Goal: Transaction & Acquisition: Obtain resource

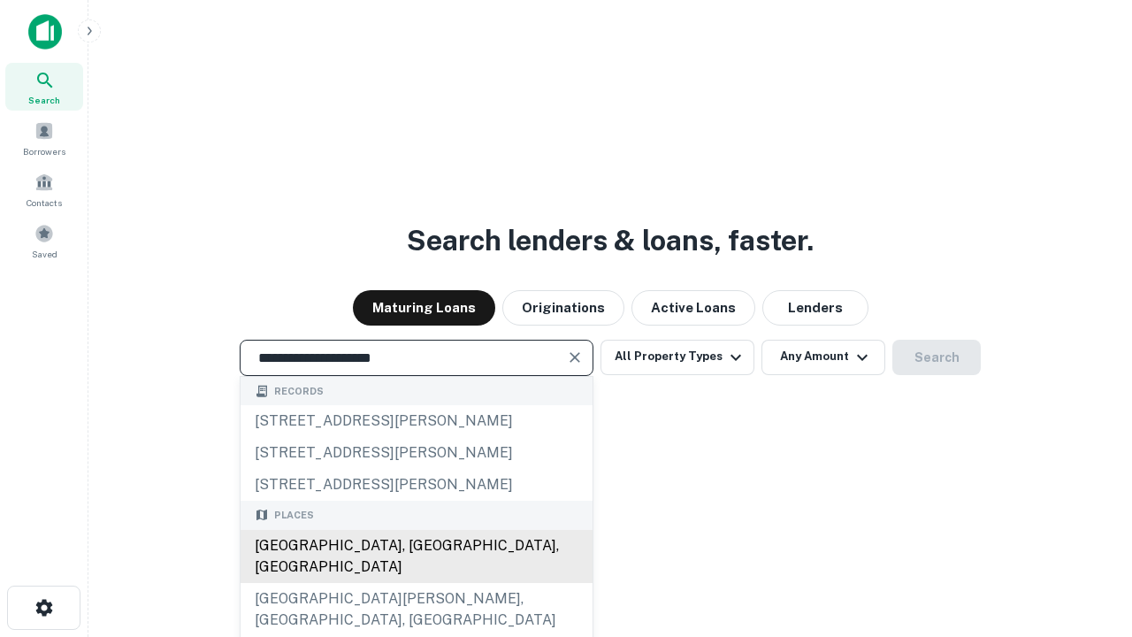
click at [416, 583] on div "Santa Monica, CA, USA" at bounding box center [417, 556] width 352 height 53
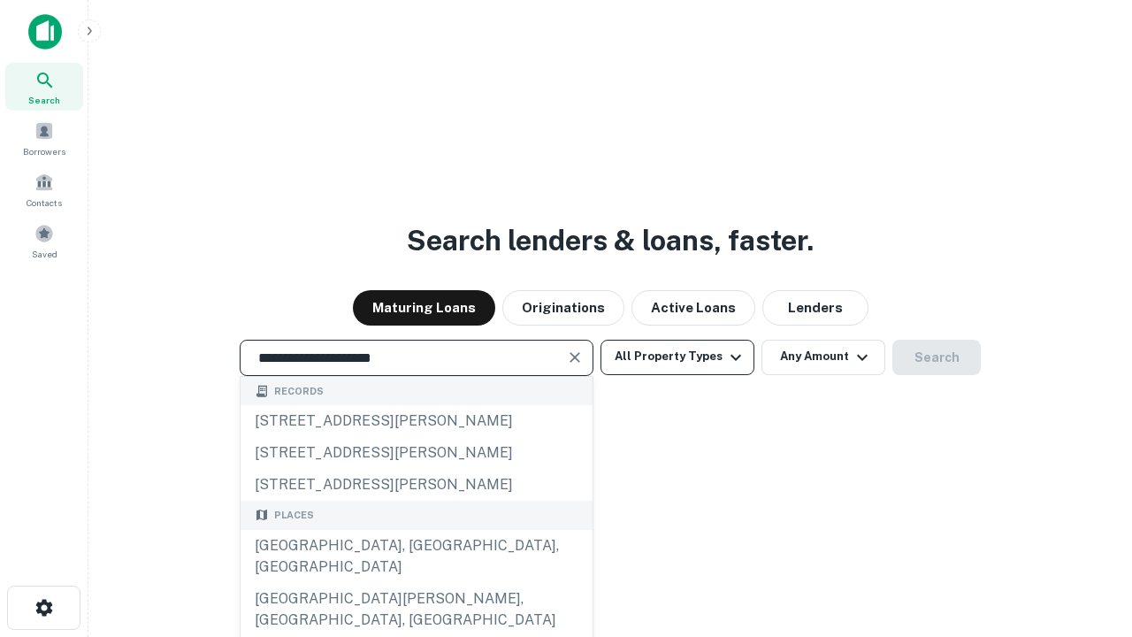
type input "**********"
click at [678, 357] on button "All Property Types" at bounding box center [678, 357] width 154 height 35
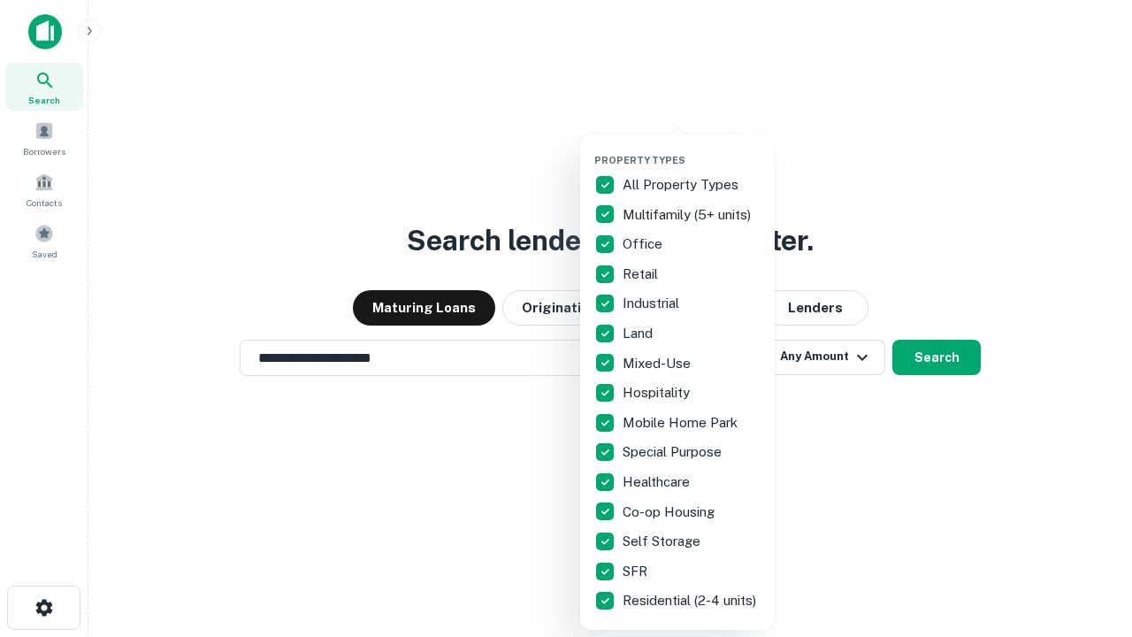
click at [692, 149] on button "button" at bounding box center [692, 149] width 195 height 1
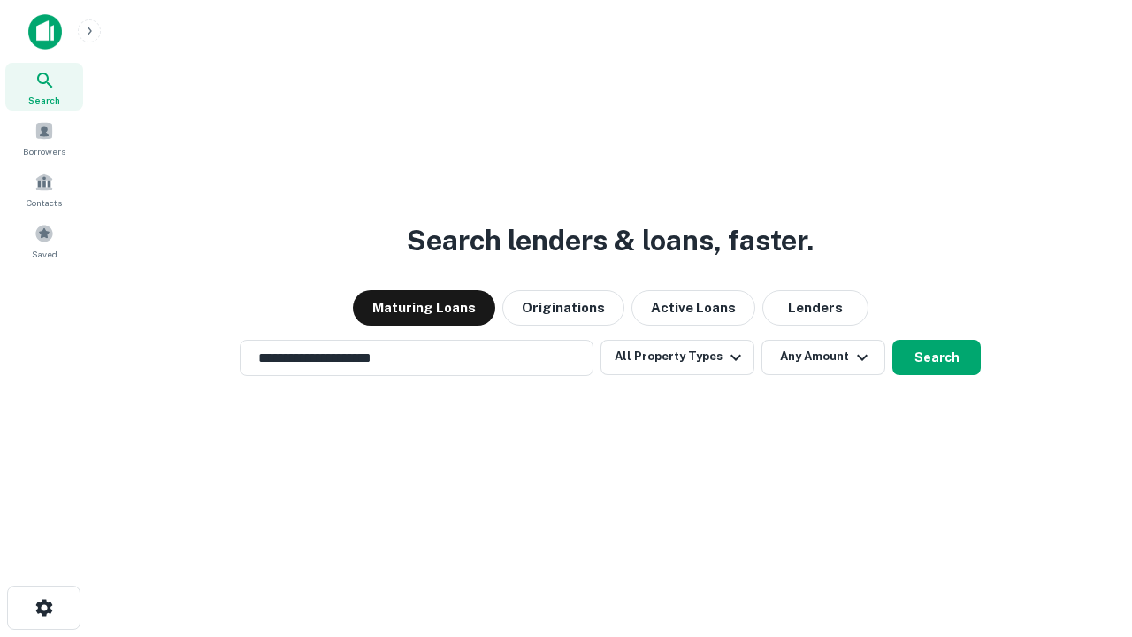
scroll to position [11, 213]
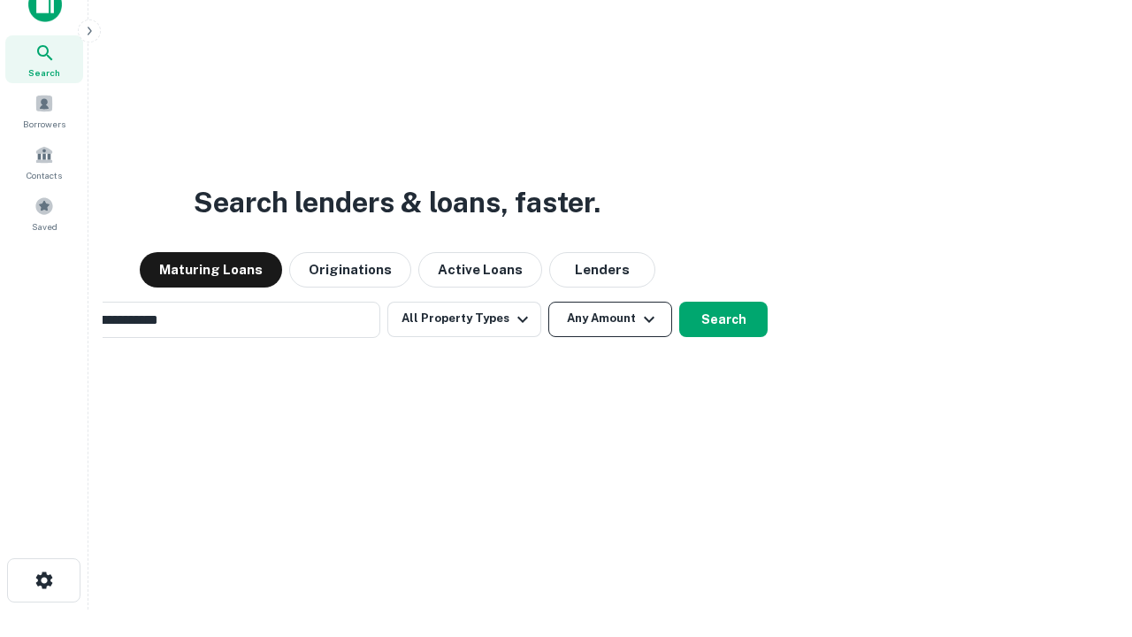
click at [549, 302] on button "Any Amount" at bounding box center [611, 319] width 124 height 35
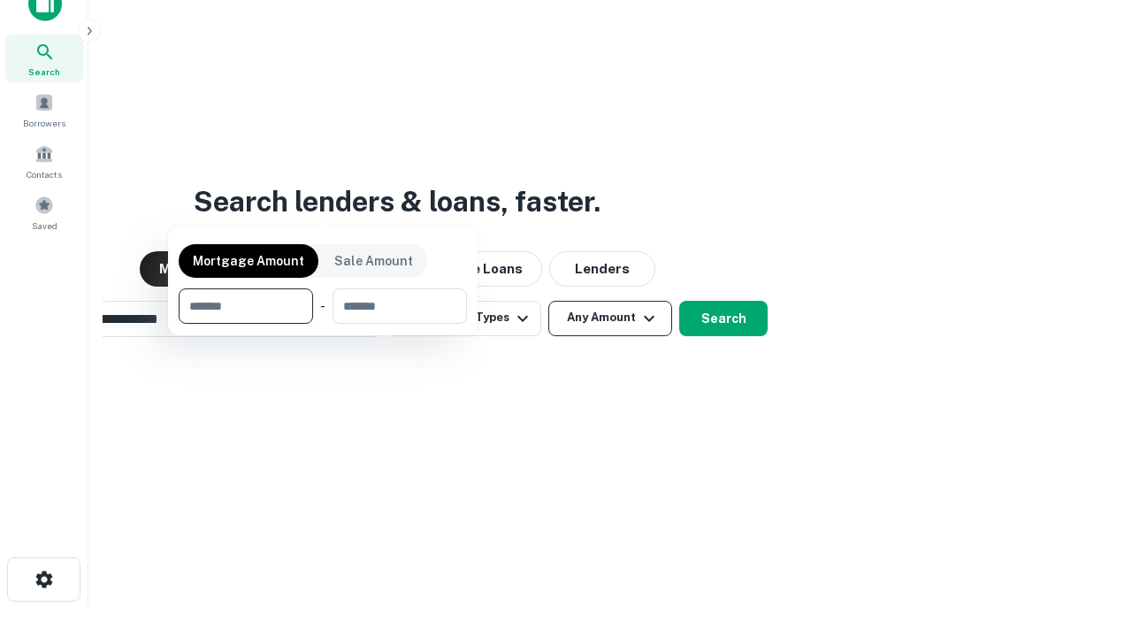
scroll to position [127, 501]
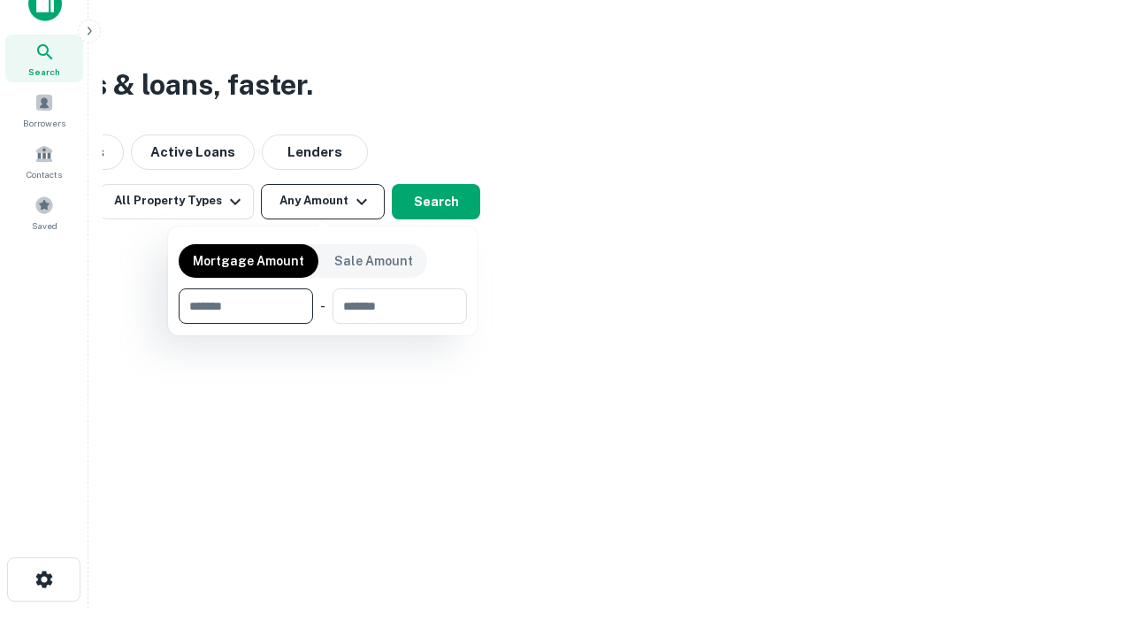
type input "*******"
click at [323, 324] on button "button" at bounding box center [323, 324] width 288 height 1
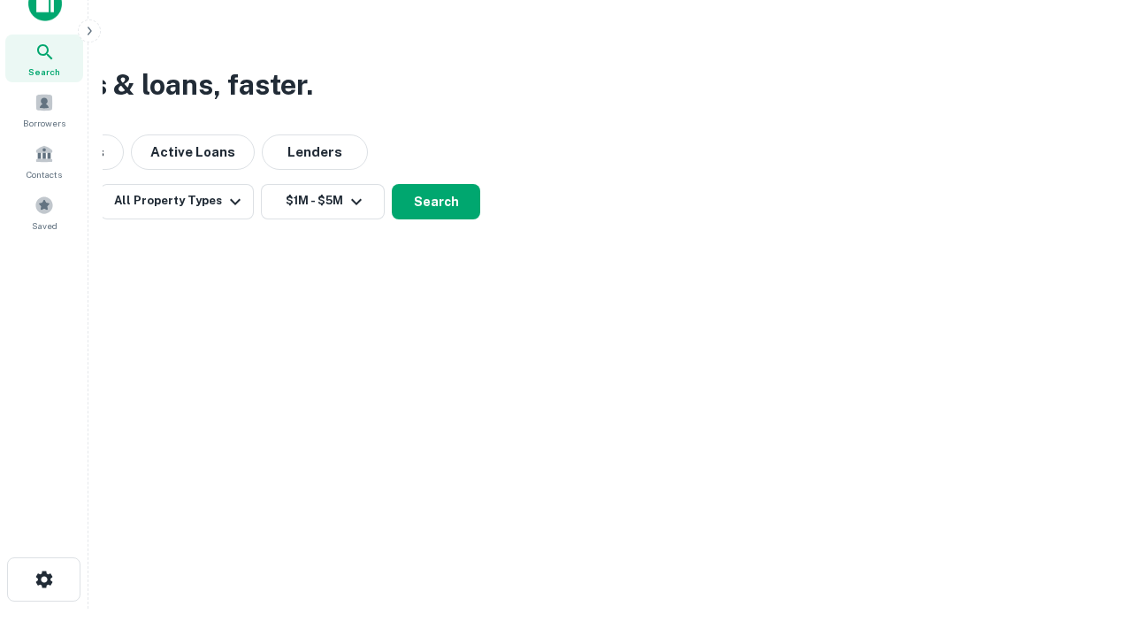
scroll to position [11, 326]
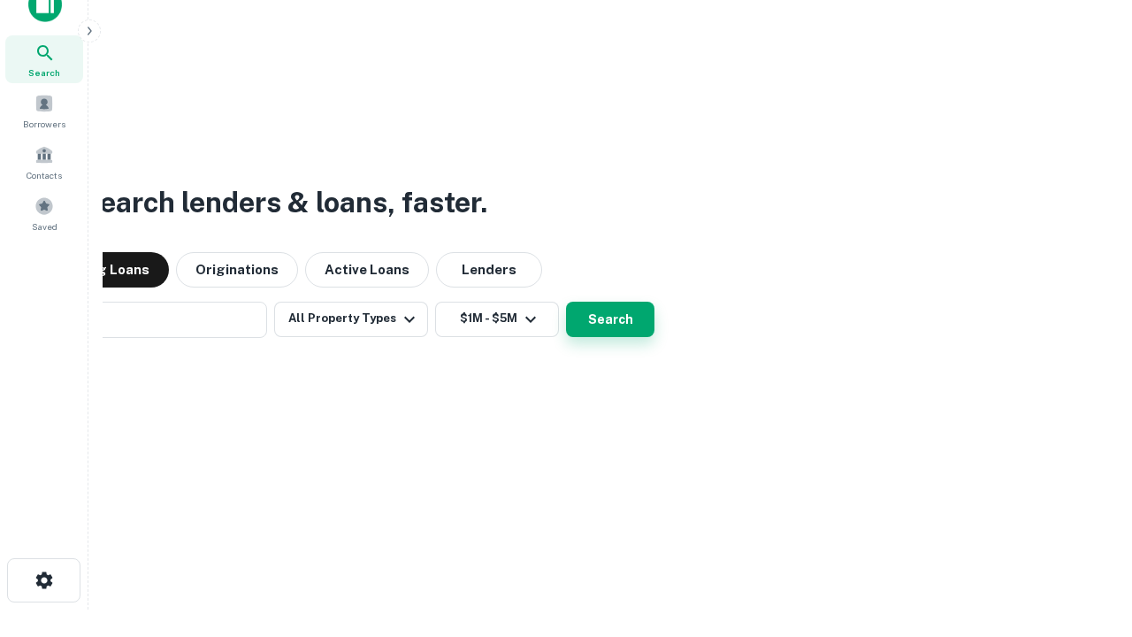
click at [566, 302] on button "Search" at bounding box center [610, 319] width 88 height 35
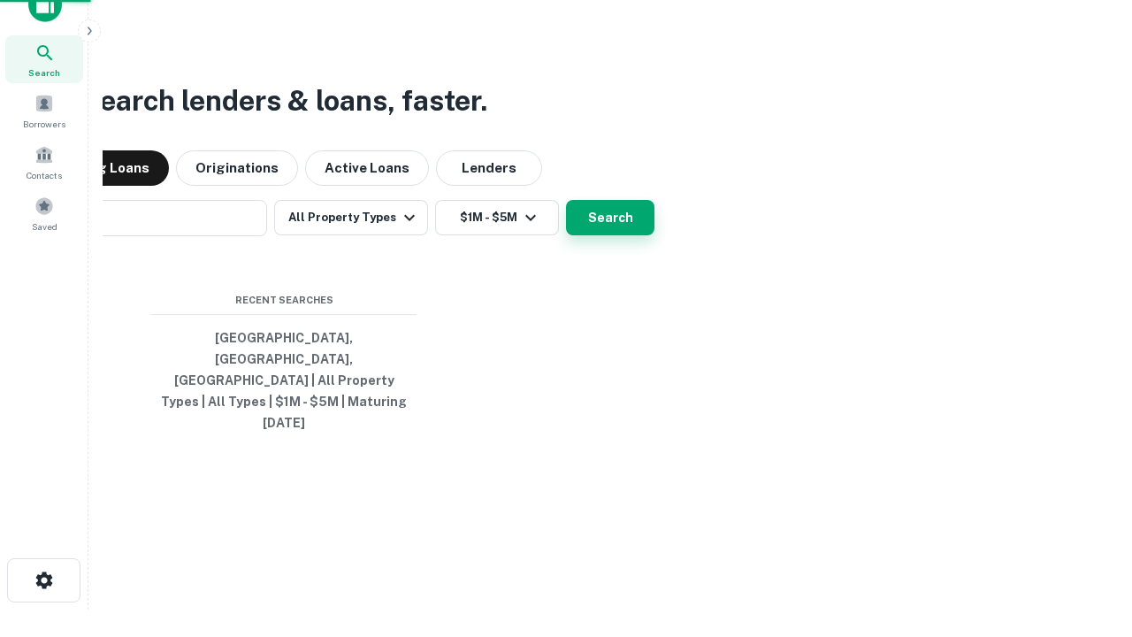
scroll to position [47, 501]
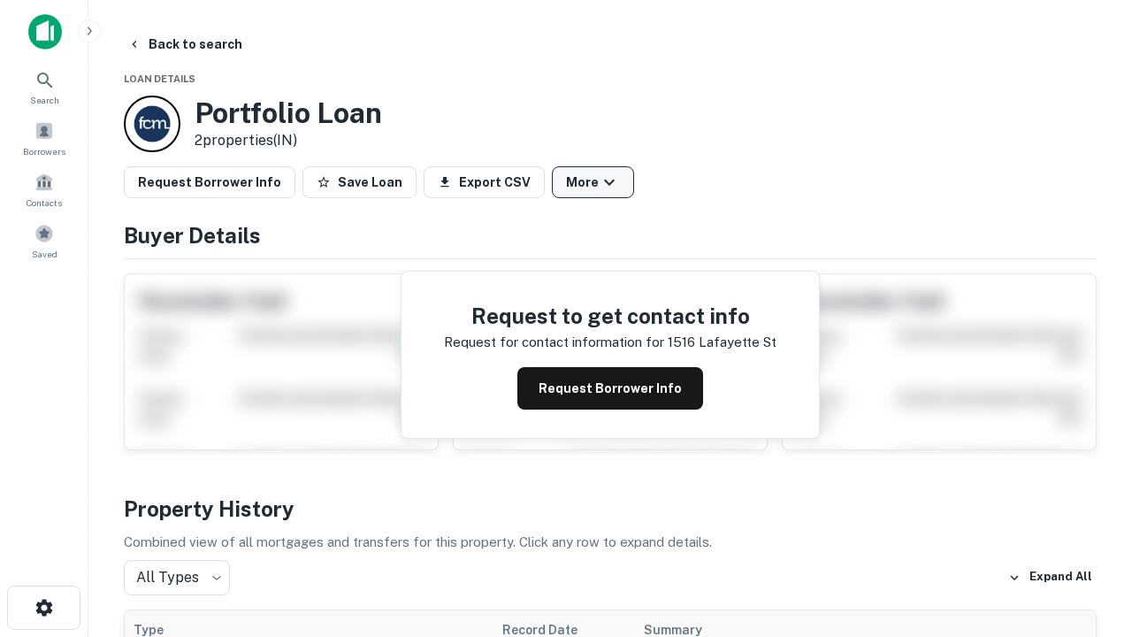
click at [593, 182] on button "More" at bounding box center [593, 182] width 82 height 32
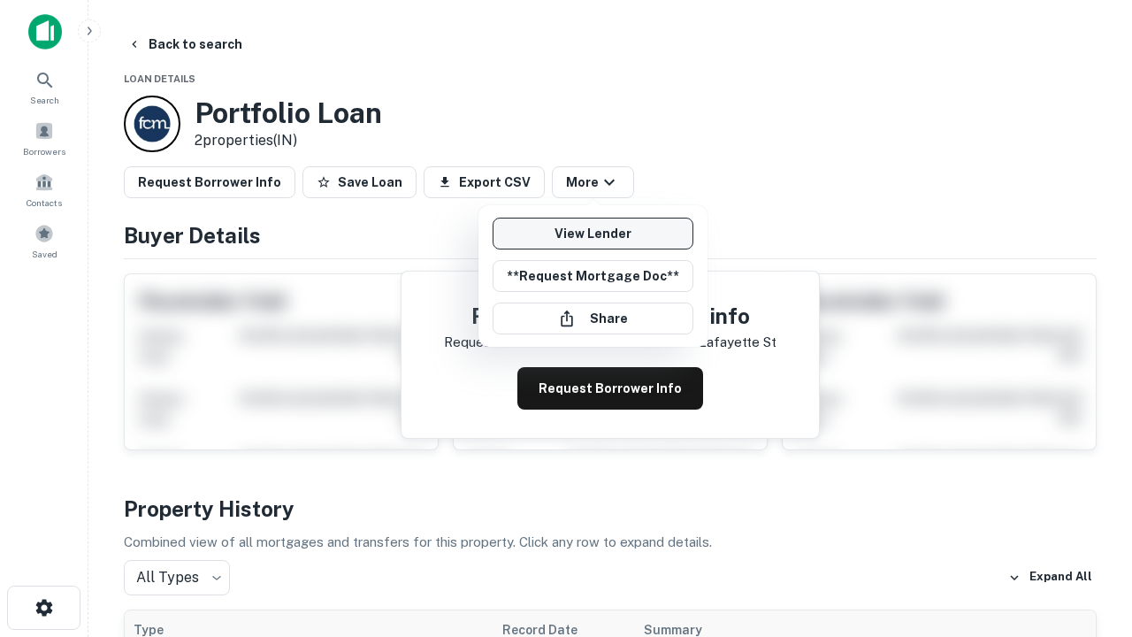
click at [593, 234] on link "View Lender" at bounding box center [593, 234] width 201 height 32
